Goal: Find contact information: Find contact information

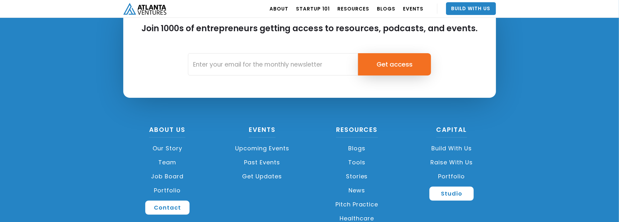
scroll to position [1544, 0]
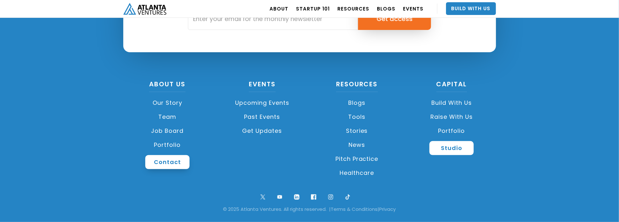
click at [159, 167] on link "Contact" at bounding box center [167, 162] width 44 height 14
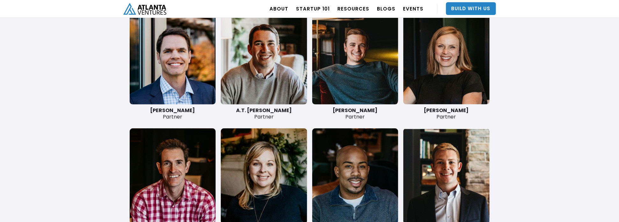
scroll to position [1548, 0]
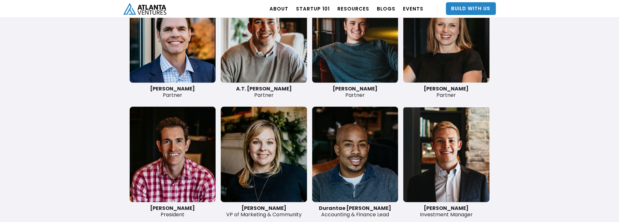
click at [184, 72] on link at bounding box center [173, 35] width 86 height 96
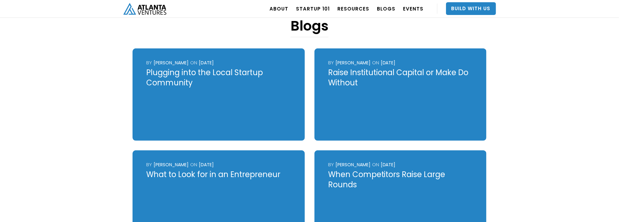
scroll to position [287, 0]
